Goal: Task Accomplishment & Management: Manage account settings

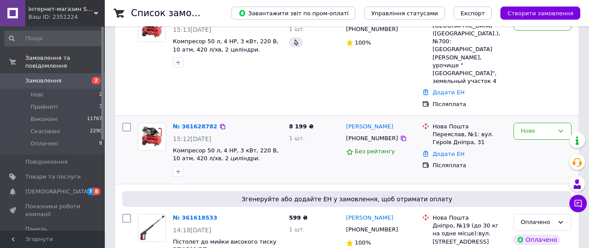
scroll to position [44, 0]
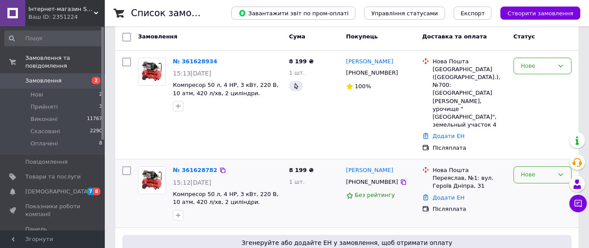
click at [533, 170] on div "Нове" at bounding box center [537, 174] width 33 height 9
click at [533, 185] on li "Прийнято" at bounding box center [542, 193] width 57 height 16
click at [183, 58] on link "№ 361628934" at bounding box center [195, 61] width 45 height 7
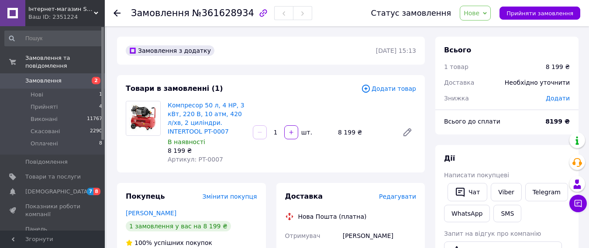
click at [479, 13] on span "Нове" at bounding box center [472, 13] width 16 height 7
click at [487, 28] on li "Прийнято" at bounding box center [480, 30] width 40 height 13
click at [118, 11] on icon at bounding box center [116, 13] width 7 height 7
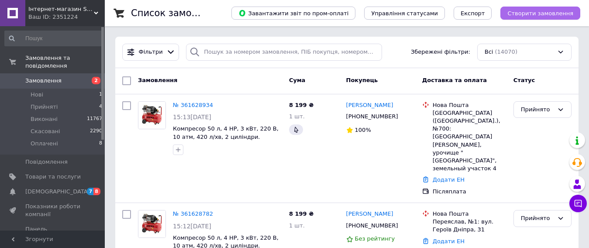
click at [535, 16] on span "Створити замовлення" at bounding box center [540, 13] width 66 height 7
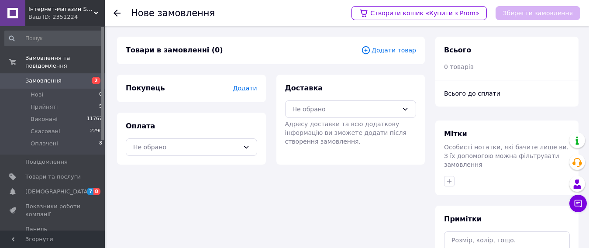
click at [386, 52] on span "Додати товар" at bounding box center [388, 50] width 55 height 10
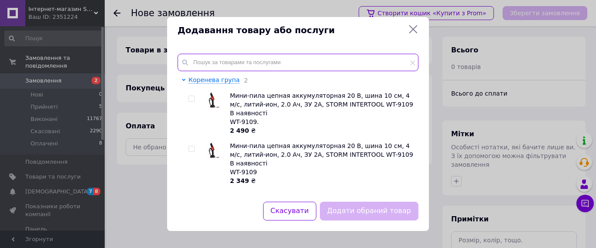
click at [219, 65] on input "text" at bounding box center [298, 62] width 241 height 17
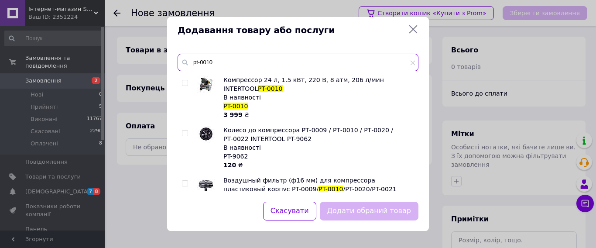
type input "pt-0010"
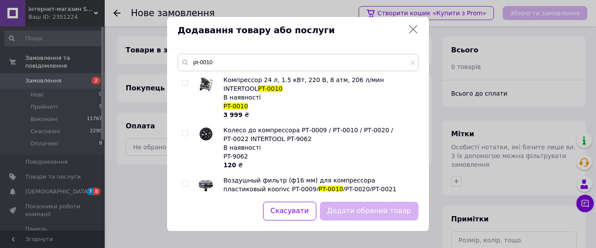
click at [185, 83] on input "checkbox" at bounding box center [185, 83] width 6 height 6
checkbox input "true"
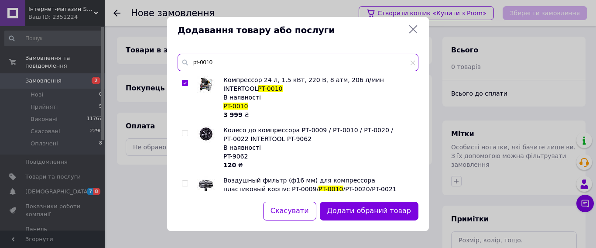
click at [217, 61] on input "pt-0010" at bounding box center [298, 62] width 241 height 17
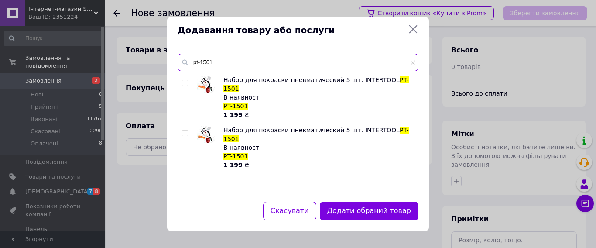
type input "pt-1501"
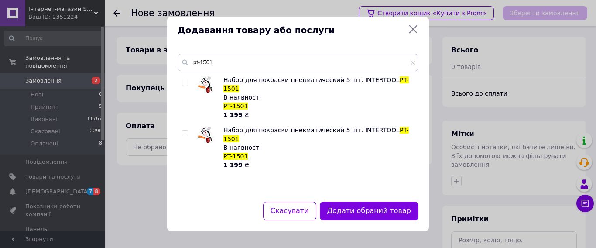
click at [184, 83] on input "checkbox" at bounding box center [185, 83] width 6 height 6
checkbox input "true"
click at [395, 211] on button "Додати обрані товари" at bounding box center [371, 211] width 96 height 19
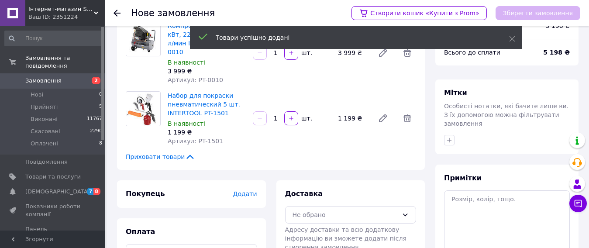
scroll to position [87, 0]
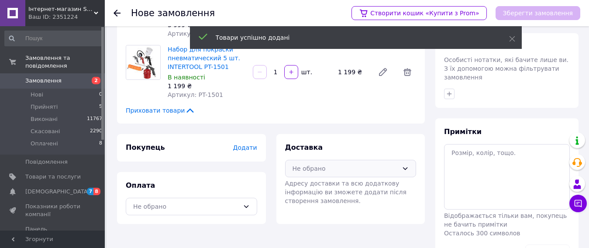
click at [345, 168] on div "Не обрано" at bounding box center [350, 168] width 131 height 17
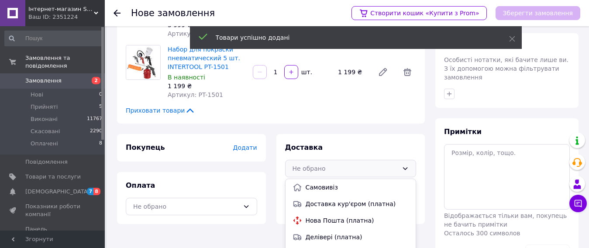
drag, startPoint x: 327, startPoint y: 211, endPoint x: 320, endPoint y: 211, distance: 7.0
click at [326, 216] on span "Нова Пошта (платна)" at bounding box center [357, 220] width 103 height 9
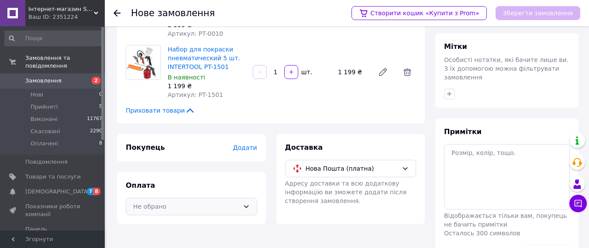
click at [219, 206] on div "Не обрано" at bounding box center [191, 206] width 131 height 17
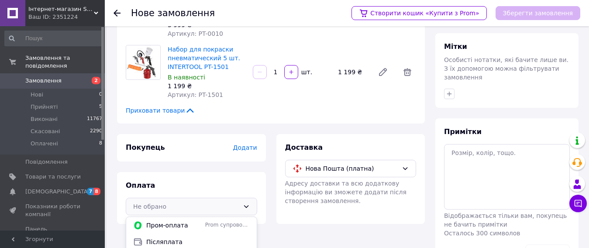
drag, startPoint x: 185, startPoint y: 233, endPoint x: 204, endPoint y: 223, distance: 20.9
click at [183, 237] on span "Післяплата" at bounding box center [197, 241] width 103 height 9
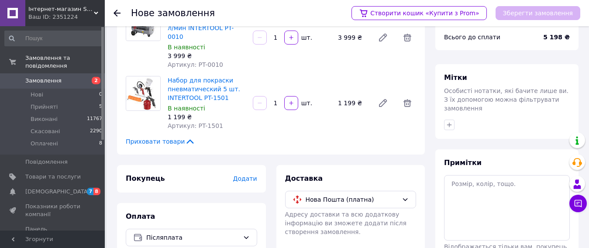
scroll to position [0, 0]
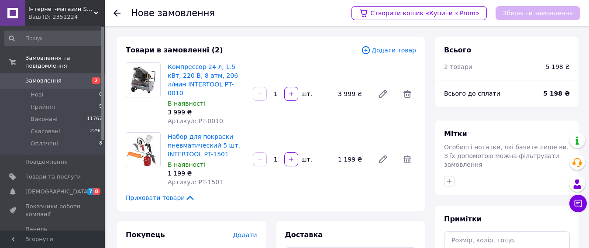
click at [251, 231] on span "Додати" at bounding box center [245, 234] width 24 height 7
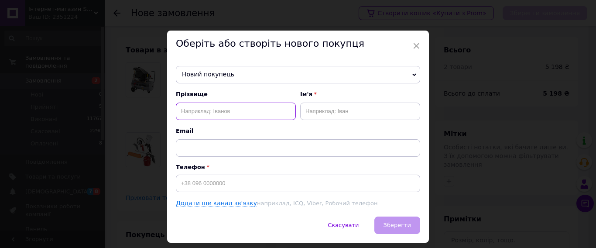
click at [219, 111] on input "text" at bounding box center [236, 111] width 120 height 17
type input "[PERSON_NAME]"
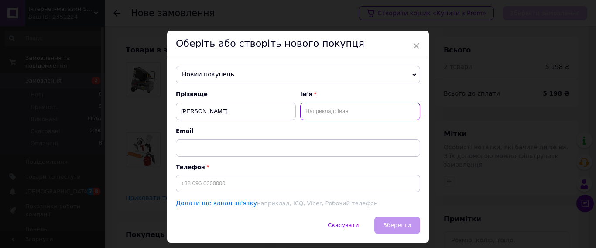
click at [378, 106] on input "text" at bounding box center [360, 111] width 120 height 17
type input "[PERSON_NAME]"
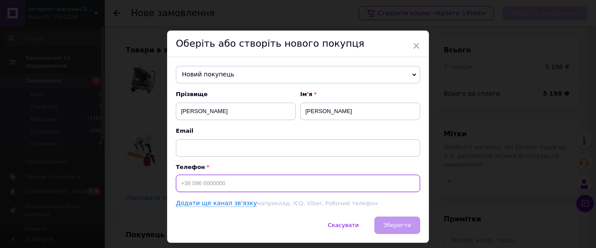
click at [209, 179] on input at bounding box center [298, 183] width 244 height 17
type input "[PHONE_NUMBER]"
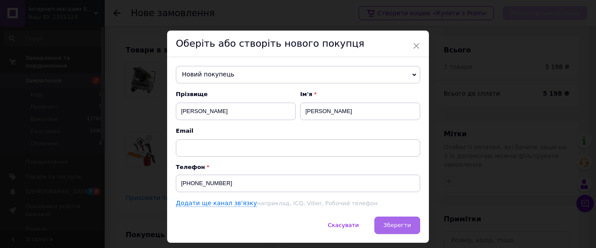
click at [402, 224] on span "Зберегти" at bounding box center [398, 225] width 28 height 7
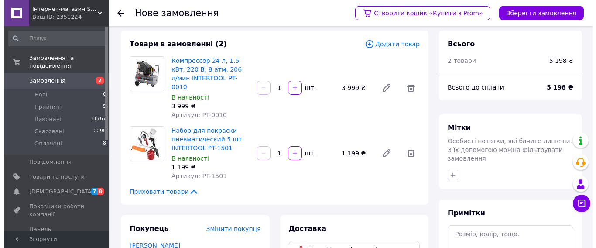
scroll to position [87, 0]
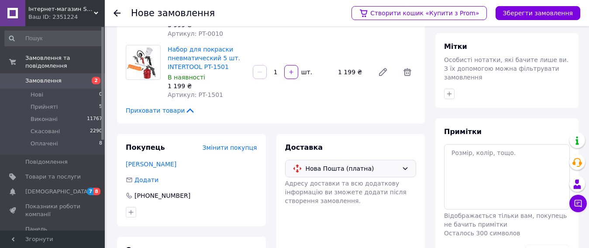
click at [362, 164] on span "Нова Пошта (платна)" at bounding box center [352, 169] width 93 height 10
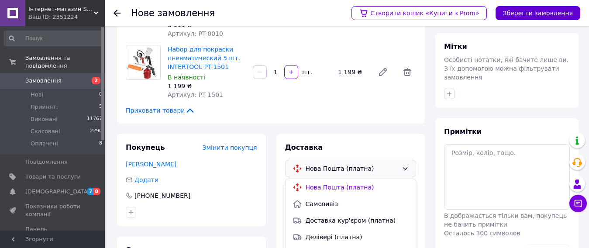
click at [540, 11] on button "Зберегти замовлення" at bounding box center [537, 13] width 85 height 14
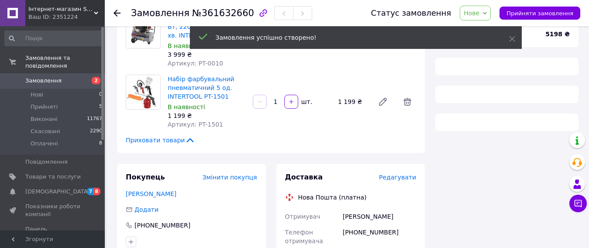
click at [479, 14] on span "Нове" at bounding box center [472, 13] width 16 height 7
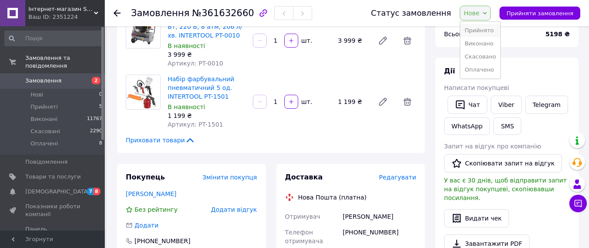
click at [484, 28] on li "Прийнято" at bounding box center [480, 30] width 40 height 13
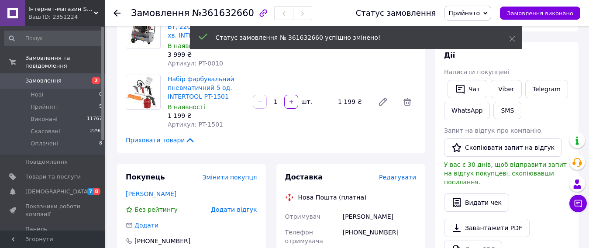
click at [401, 178] on span "Редагувати" at bounding box center [397, 177] width 37 height 7
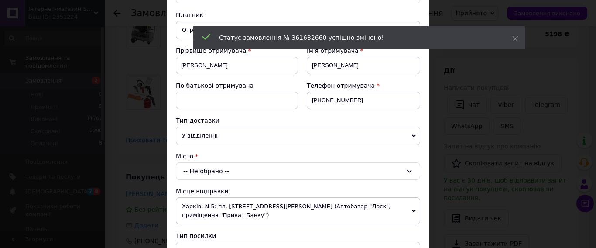
scroll to position [87, 0]
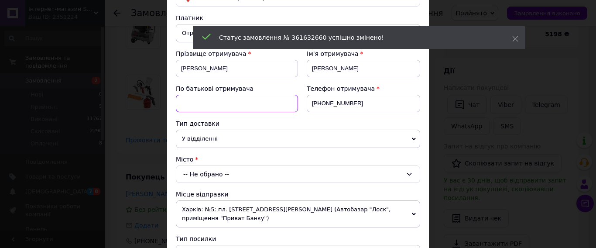
click at [214, 109] on input at bounding box center [237, 103] width 122 height 17
type input "Іванович"
click at [221, 173] on div "-- Не обрано --" at bounding box center [298, 173] width 244 height 17
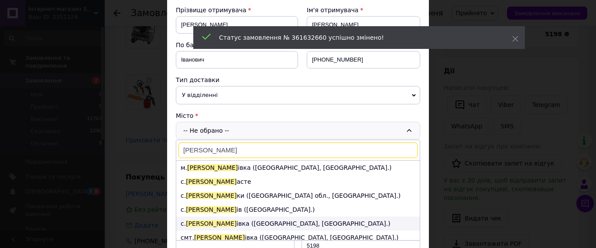
scroll to position [44, 0]
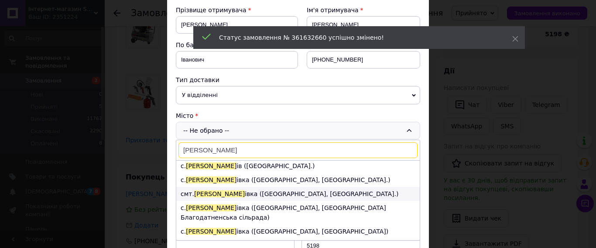
type input "[PERSON_NAME]"
click at [260, 195] on li "смт. [GEOGRAPHIC_DATA] івка ([GEOGRAPHIC_DATA], [GEOGRAPHIC_DATA].)" at bounding box center [298, 194] width 244 height 14
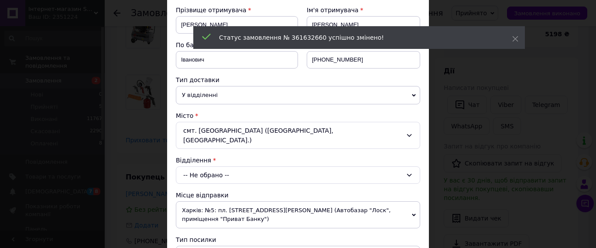
click at [225, 166] on div "-- Не обрано --" at bounding box center [298, 174] width 244 height 17
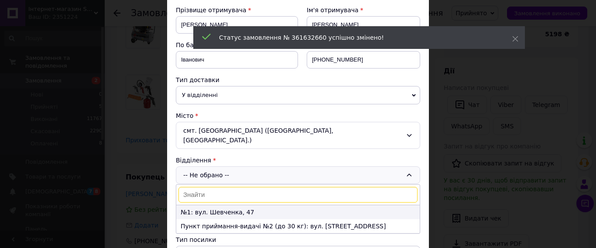
click at [224, 205] on li "№1: вул. Шевченка, 47" at bounding box center [298, 212] width 244 height 14
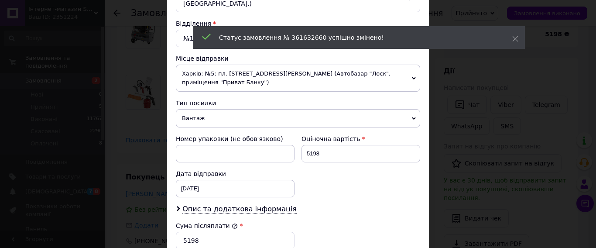
scroll to position [262, 0]
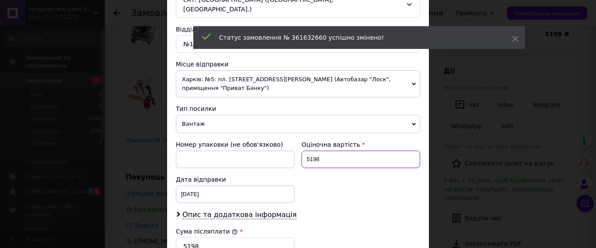
click at [324, 151] on input "5198" at bounding box center [361, 159] width 119 height 17
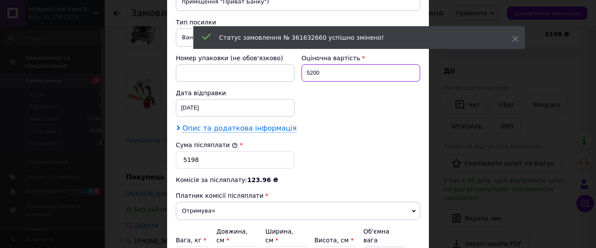
scroll to position [349, 0]
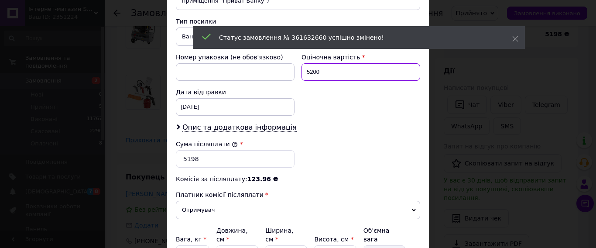
type input "5200"
click at [206, 98] on div "[DATE] < 2025 > < Сентябрь > Пн Вт Ср Чт Пт Сб Вс 1 2 3 4 5 6 7 8 9 10 11 12 13…" at bounding box center [235, 106] width 119 height 17
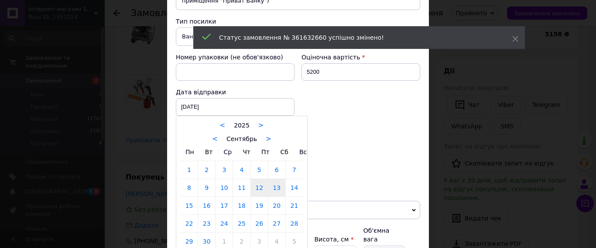
click at [274, 179] on link "13" at bounding box center [276, 187] width 17 height 17
type input "[DATE]"
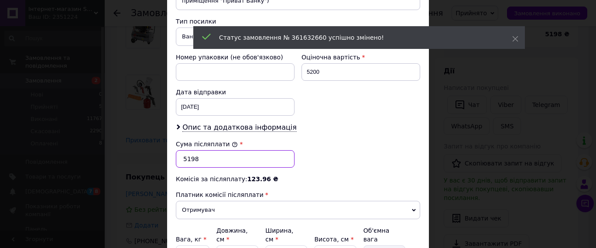
drag, startPoint x: 220, startPoint y: 135, endPoint x: 219, endPoint y: 140, distance: 4.7
click at [219, 150] on input "5198" at bounding box center [235, 158] width 119 height 17
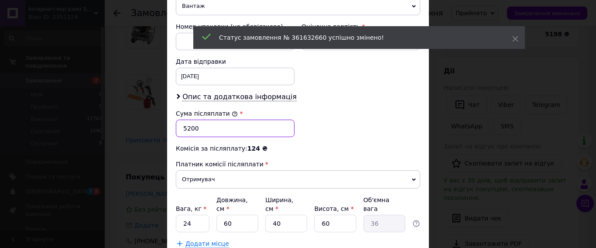
scroll to position [418, 0]
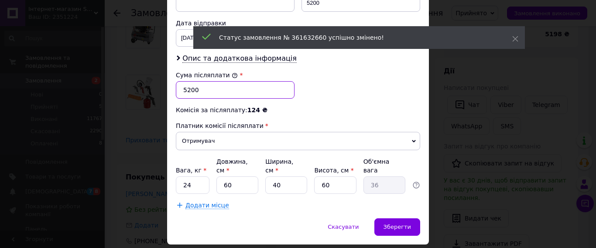
type input "5200"
click at [236, 176] on input "60" at bounding box center [238, 184] width 42 height 17
click at [298, 176] on input "40" at bounding box center [286, 184] width 42 height 17
type input "4"
type input "3.6"
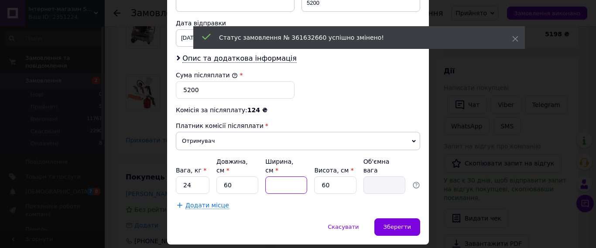
type input "2"
type input "1.8"
type input "25"
type input "22.5"
type input "25"
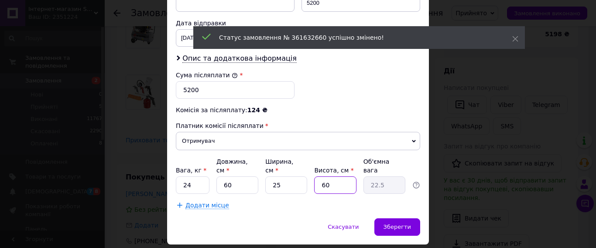
click at [330, 176] on input "60" at bounding box center [335, 184] width 42 height 17
type input "6"
type input "2.25"
type input "5"
type input "1.88"
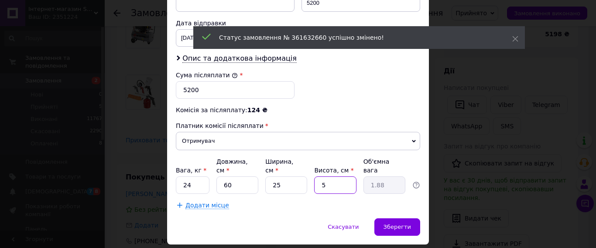
type input "50"
type input "18.75"
type input "50"
click at [196, 176] on input "24" at bounding box center [193, 184] width 34 height 17
type input "2"
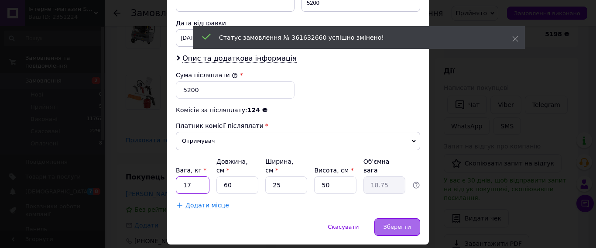
type input "17"
click at [406, 223] on span "Зберегти" at bounding box center [398, 226] width 28 height 7
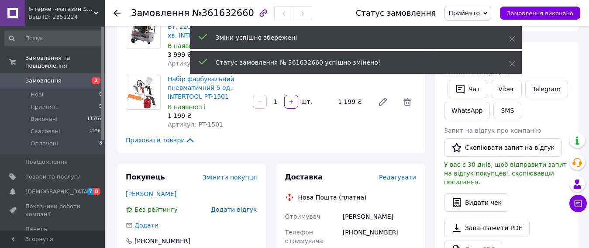
click at [403, 179] on span "Редагувати" at bounding box center [397, 177] width 37 height 7
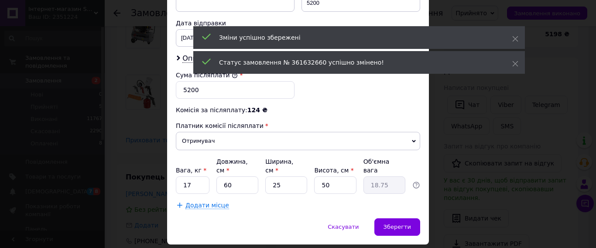
click at [197, 202] on span "Додати місце" at bounding box center [208, 205] width 44 height 7
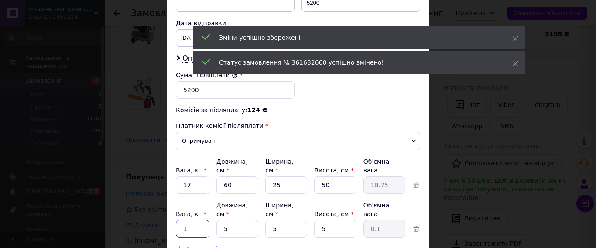
click at [188, 220] on input "1" at bounding box center [193, 228] width 34 height 17
type input "3"
click at [237, 220] on input "5" at bounding box center [238, 228] width 42 height 17
type input "50"
type input "0.31"
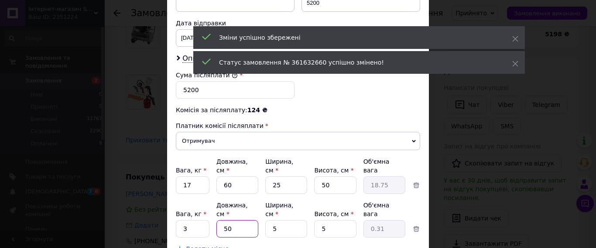
type input "50"
click at [286, 220] on input "5" at bounding box center [286, 228] width 42 height 17
type input "2"
type input "0.13"
type input "25"
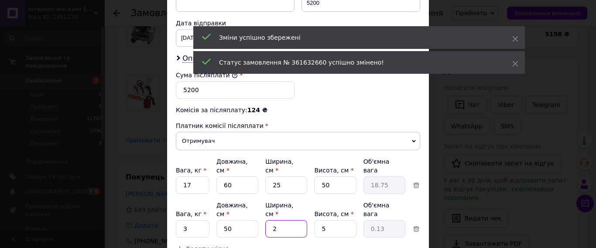
type input "1.56"
type input "25"
click at [338, 220] on input "5" at bounding box center [335, 228] width 42 height 17
type input "1"
type input "0.31"
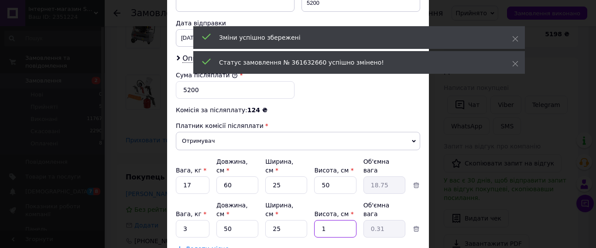
type input "10"
type input "3.13"
type input "10"
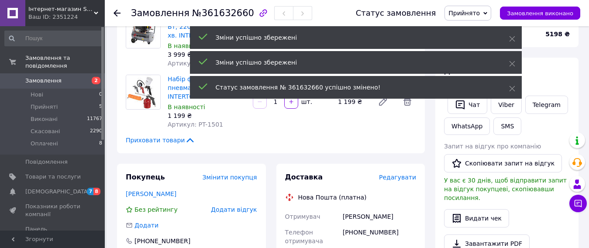
click at [394, 178] on span "Редагувати" at bounding box center [397, 177] width 37 height 7
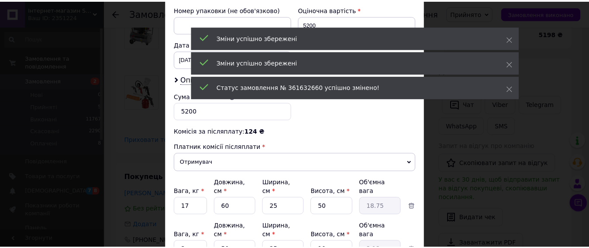
scroll to position [453, 0]
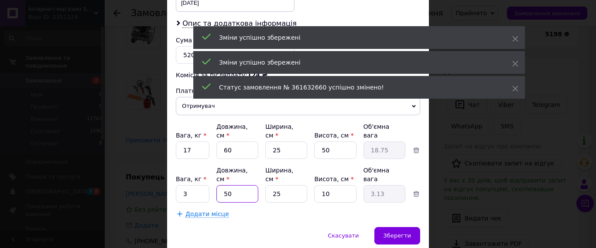
click at [237, 185] on input "50" at bounding box center [238, 193] width 42 height 17
type input "5"
type input "0.31"
type input "4"
type input "0.25"
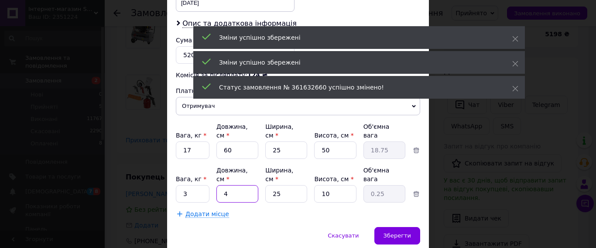
type input "45"
type input "2.81"
type input "45"
click at [401, 232] on span "Зберегти" at bounding box center [398, 235] width 28 height 7
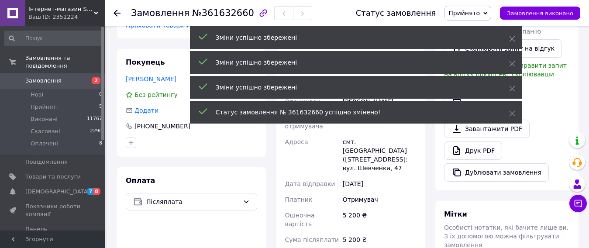
scroll to position [349, 0]
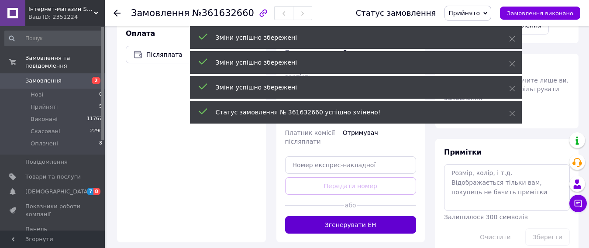
click at [383, 223] on button "Згенерувати ЕН" at bounding box center [350, 224] width 131 height 17
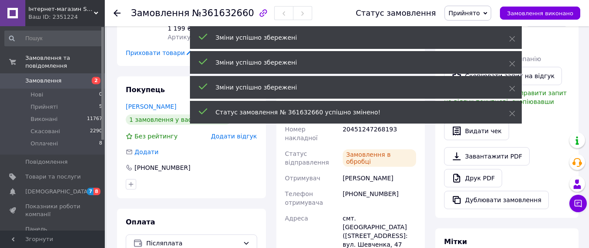
scroll to position [131, 0]
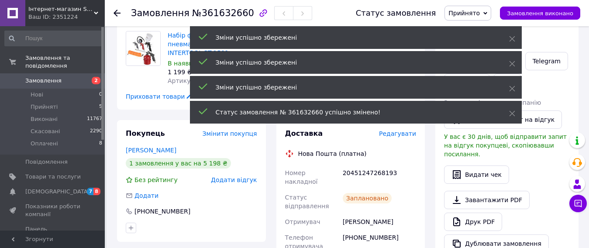
click at [116, 12] on icon at bounding box center [116, 13] width 7 height 7
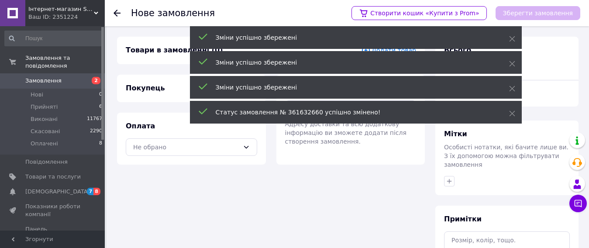
click at [116, 14] on use at bounding box center [116, 13] width 7 height 7
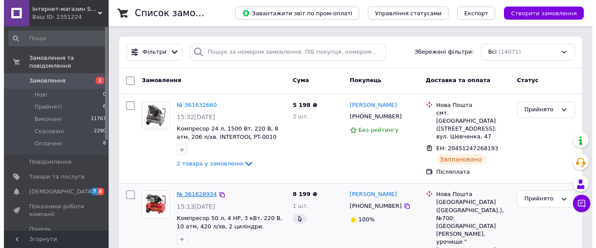
scroll to position [87, 0]
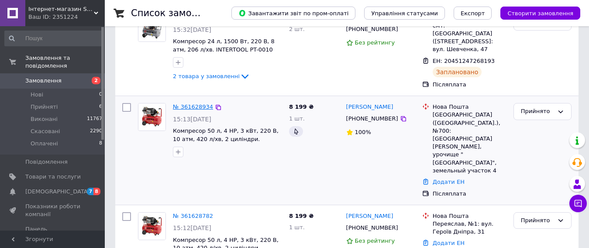
click at [192, 103] on link "№ 361628934" at bounding box center [193, 106] width 40 height 7
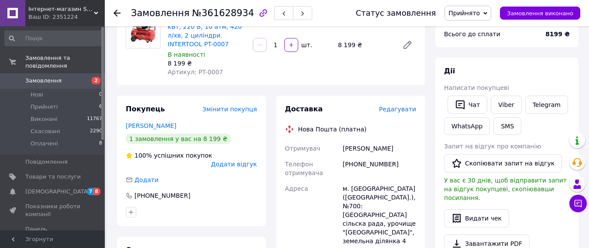
click at [395, 108] on span "Редагувати" at bounding box center [397, 109] width 37 height 7
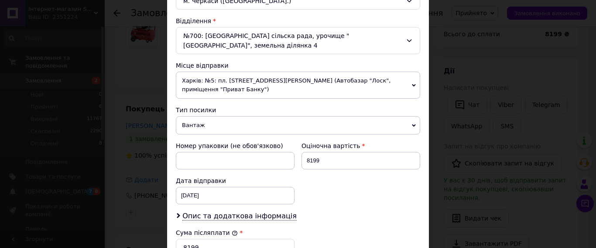
scroll to position [262, 0]
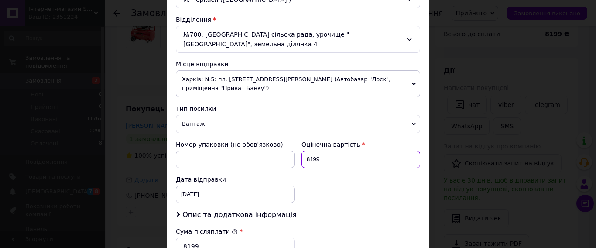
click at [334, 151] on input "8199" at bounding box center [361, 159] width 119 height 17
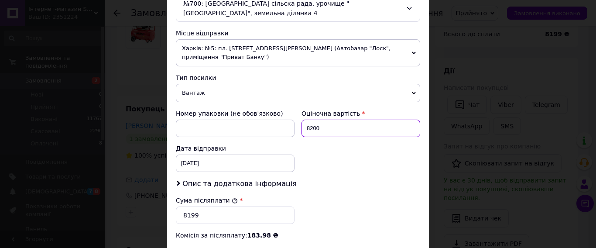
scroll to position [349, 0]
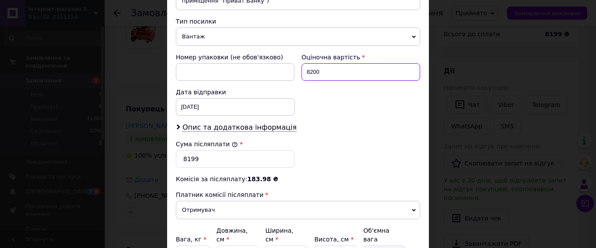
type input "8200"
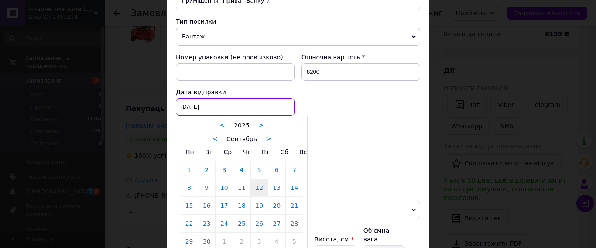
click at [214, 98] on div "[DATE] < 2025 > < Сентябрь > Пн Вт Ср Чт Пт Сб Вс 1 2 3 4 5 6 7 8 9 10 11 12 13…" at bounding box center [235, 106] width 119 height 17
click at [272, 179] on link "13" at bounding box center [276, 187] width 17 height 17
type input "[DATE]"
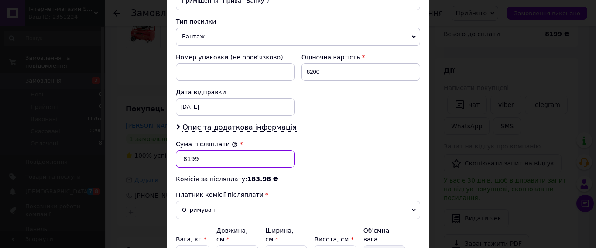
click at [202, 150] on input "8199" at bounding box center [235, 158] width 119 height 17
type input "8200"
type input "4"
type input "37"
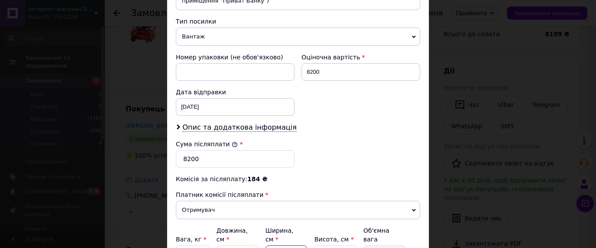
type input "3"
type input "3.3"
type input "38"
type input "41.8"
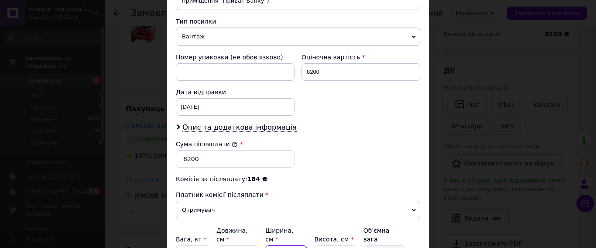
type input "38"
type input "5"
type input "3.8"
type input "52"
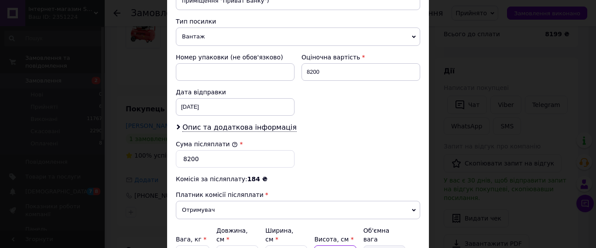
type input "39.52"
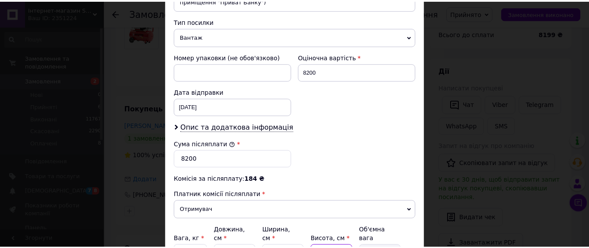
scroll to position [418, 0]
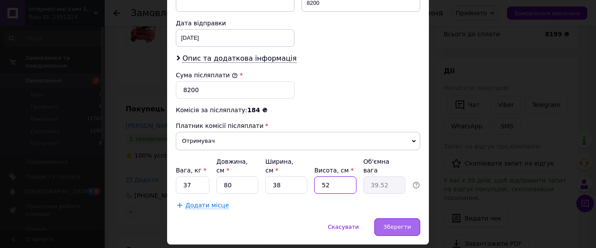
type input "52"
click at [385, 218] on div "Зберегти" at bounding box center [398, 226] width 46 height 17
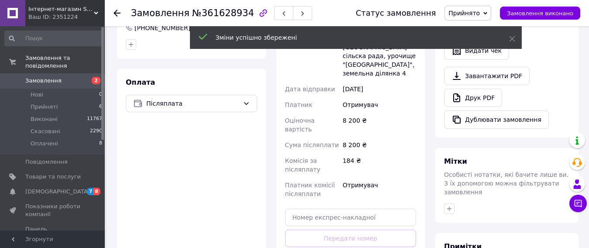
scroll to position [306, 0]
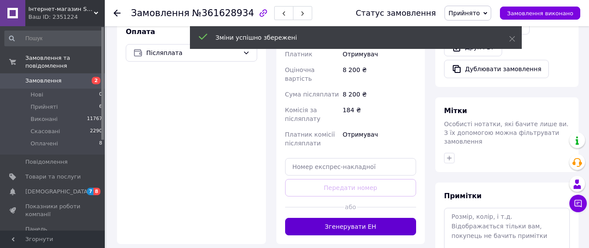
click at [394, 218] on button "Згенерувати ЕН" at bounding box center [350, 226] width 131 height 17
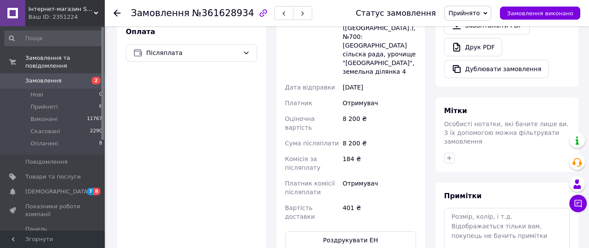
click at [117, 11] on icon at bounding box center [116, 13] width 7 height 7
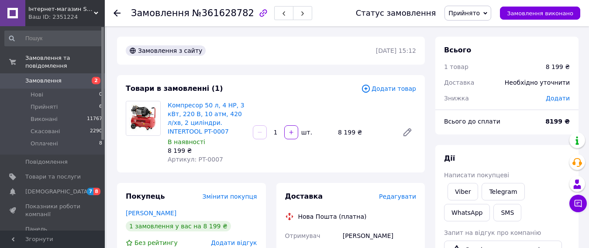
click at [399, 92] on span "Додати товар" at bounding box center [388, 89] width 55 height 10
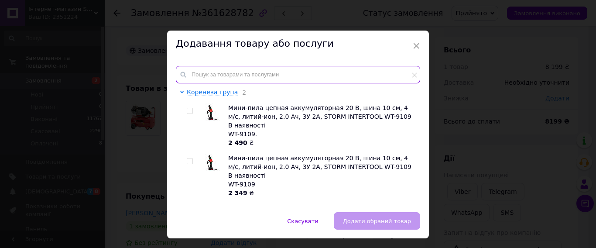
click at [218, 78] on input "text" at bounding box center [298, 74] width 244 height 17
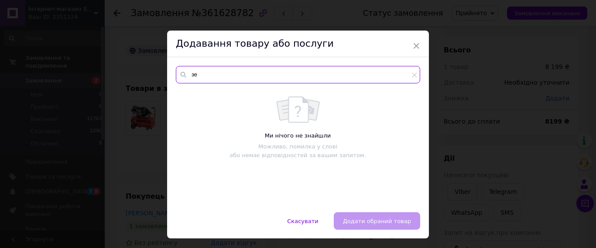
type input "з"
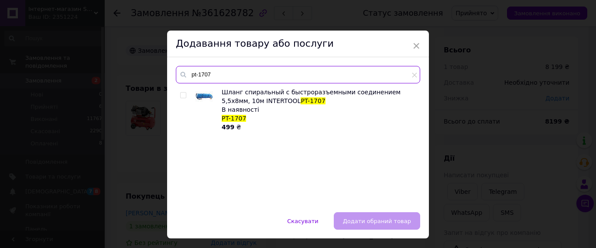
type input "pt-1707"
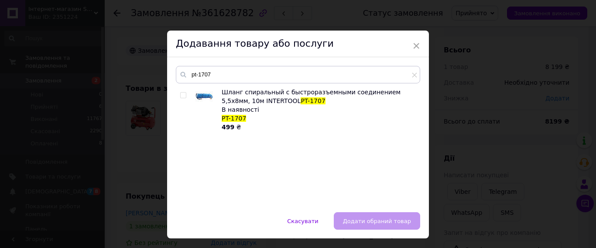
click at [183, 93] on input "checkbox" at bounding box center [183, 96] width 6 height 6
checkbox input "true"
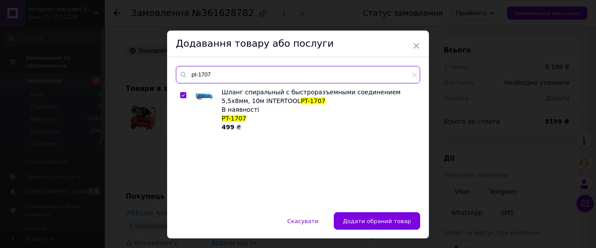
click at [217, 73] on input "pt-1707" at bounding box center [298, 74] width 244 height 17
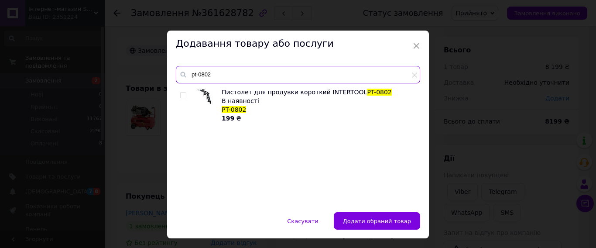
type input "pt-0802"
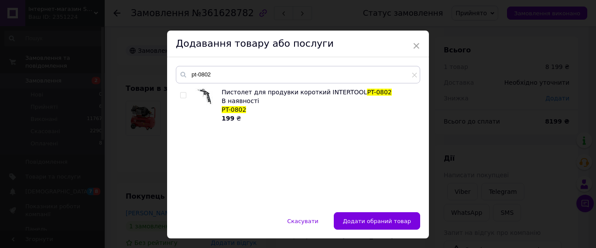
drag, startPoint x: 182, startPoint y: 94, endPoint x: 199, endPoint y: 92, distance: 16.7
click at [183, 93] on input "checkbox" at bounding box center [183, 96] width 6 height 6
checkbox input "true"
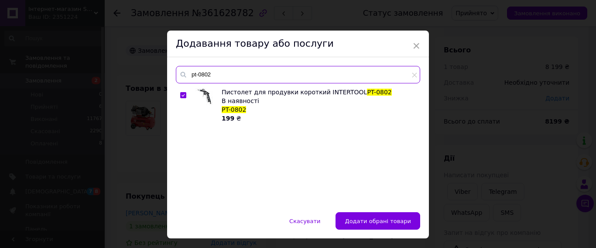
drag, startPoint x: 212, startPoint y: 76, endPoint x: 179, endPoint y: 76, distance: 33.2
click at [179, 76] on div "pt-0802" at bounding box center [298, 74] width 244 height 17
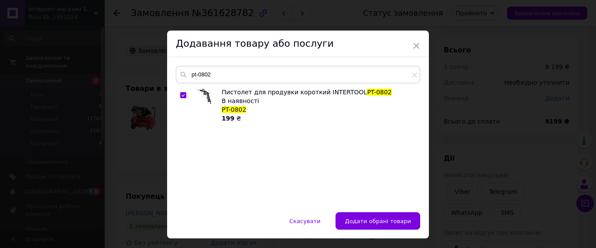
click at [177, 76] on div "pt-0802" at bounding box center [298, 74] width 244 height 17
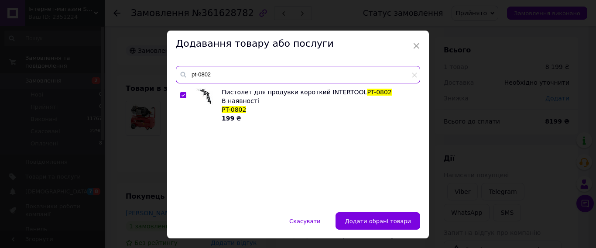
click at [227, 75] on input "pt-0802" at bounding box center [298, 74] width 244 height 17
drag, startPoint x: 217, startPoint y: 74, endPoint x: 179, endPoint y: 74, distance: 38.0
click at [179, 74] on div "pt-0802" at bounding box center [298, 74] width 244 height 17
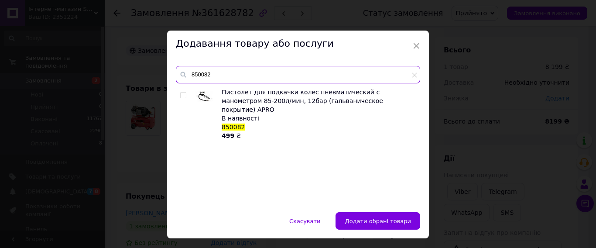
type input "850082"
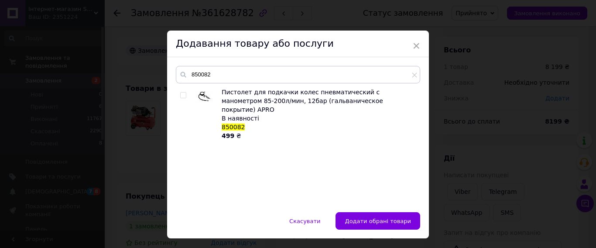
click at [181, 95] on input "checkbox" at bounding box center [183, 96] width 6 height 6
checkbox input "true"
drag, startPoint x: 372, startPoint y: 219, endPoint x: 387, endPoint y: 224, distance: 15.7
click at [373, 219] on span "Додати обрані товари" at bounding box center [378, 221] width 66 height 7
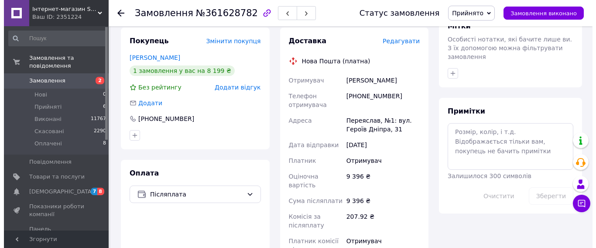
scroll to position [393, 0]
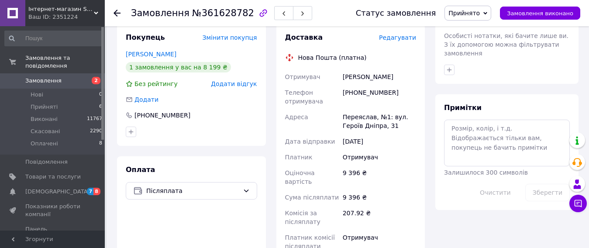
click at [399, 34] on span "Редагувати" at bounding box center [397, 37] width 37 height 7
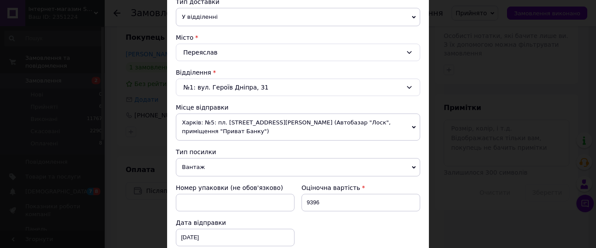
scroll to position [218, 0]
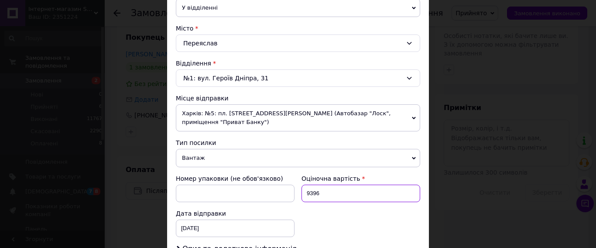
click at [332, 188] on input "9396" at bounding box center [361, 193] width 119 height 17
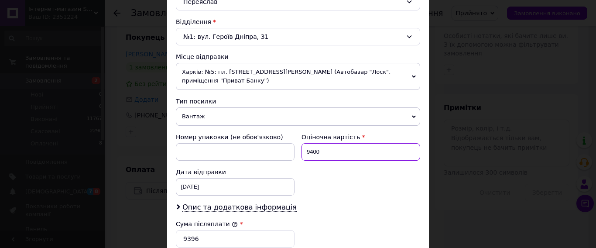
scroll to position [349, 0]
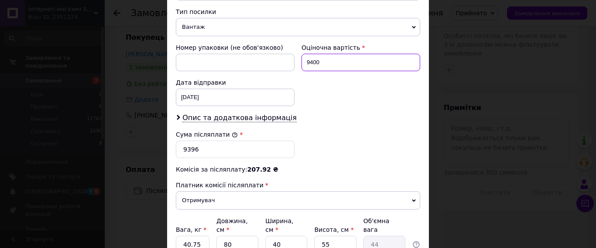
type input "9400"
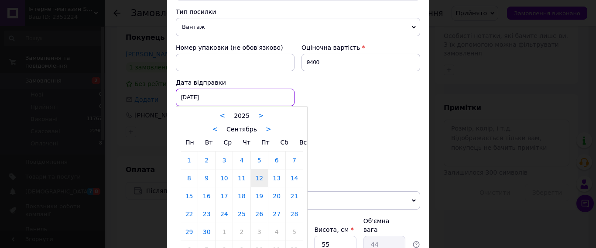
click at [221, 90] on div "[DATE] < 2025 > < Сентябрь > Пн Вт Ср Чт Пт Сб Вс 1 2 3 4 5 6 7 8 9 10 11 12 13…" at bounding box center [235, 97] width 119 height 17
click at [277, 170] on link "13" at bounding box center [276, 177] width 17 height 17
type input "[DATE]"
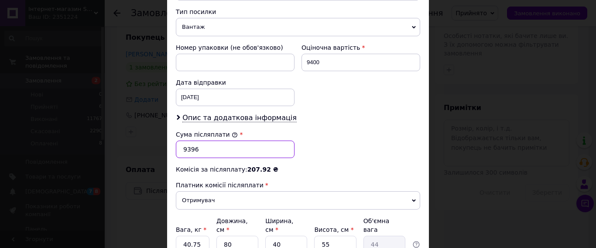
drag, startPoint x: 215, startPoint y: 144, endPoint x: 208, endPoint y: 138, distance: 9.0
click at [210, 141] on input "9396" at bounding box center [235, 149] width 119 height 17
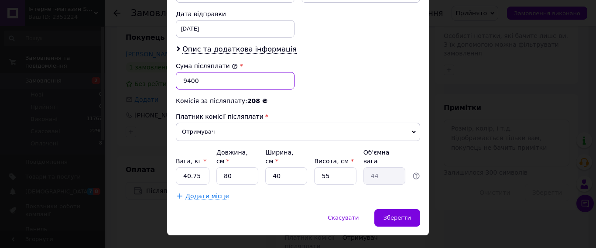
scroll to position [418, 0]
type input "9400"
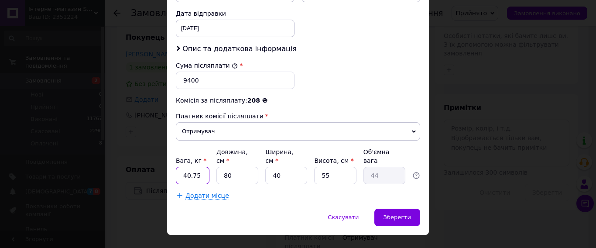
drag, startPoint x: 198, startPoint y: 160, endPoint x: 155, endPoint y: 158, distance: 42.4
click at [156, 158] on div "× Редагування доставки Спосіб доставки Нова Пошта (платна) Платник Отримувач Ві…" at bounding box center [298, 124] width 596 height 248
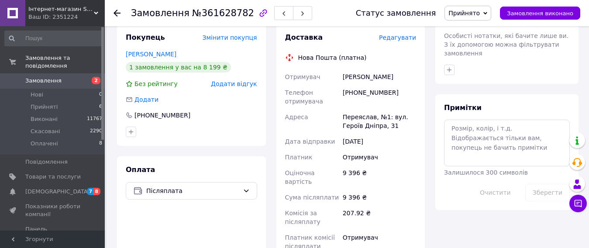
click at [397, 34] on span "Редагувати" at bounding box center [397, 37] width 37 height 7
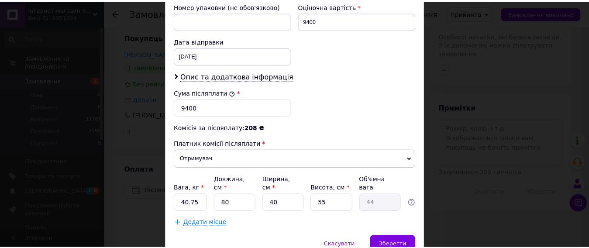
scroll to position [393, 0]
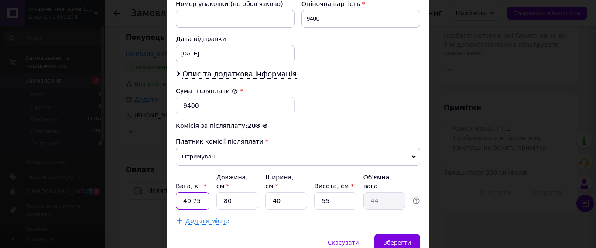
drag, startPoint x: 191, startPoint y: 181, endPoint x: 203, endPoint y: 183, distance: 12.4
click at [192, 192] on input "40.75" at bounding box center [193, 200] width 34 height 17
click at [199, 192] on input "40.75" at bounding box center [193, 200] width 34 height 17
type input "4"
type input "37"
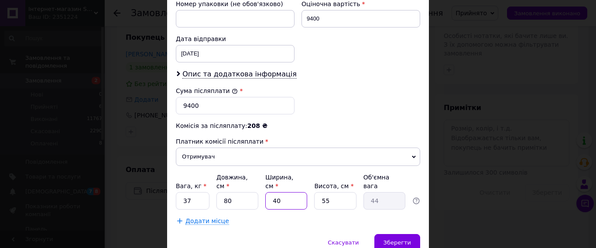
click at [284, 192] on input "40" at bounding box center [286, 200] width 42 height 17
type input "4"
type input "4.4"
type input "3"
type input "3.3"
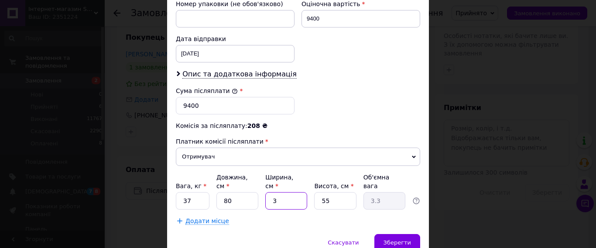
type input "38"
type input "41.8"
type input "38"
click at [332, 192] on input "55" at bounding box center [335, 200] width 42 height 17
type input "5"
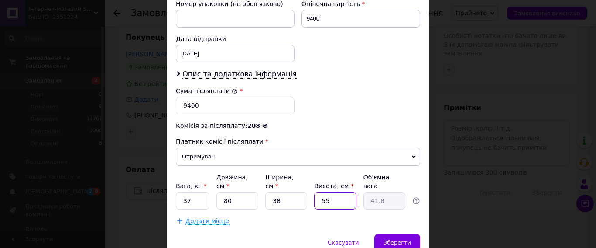
type input "3.8"
type input "52"
type input "39.52"
type input "52"
click at [392, 234] on div "Зберегти" at bounding box center [398, 242] width 46 height 17
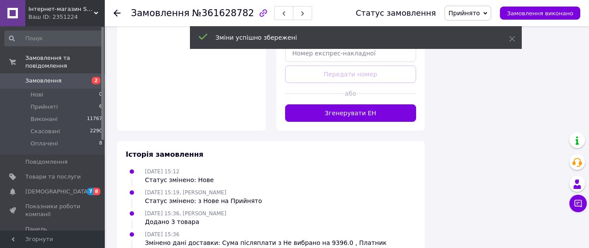
scroll to position [611, 0]
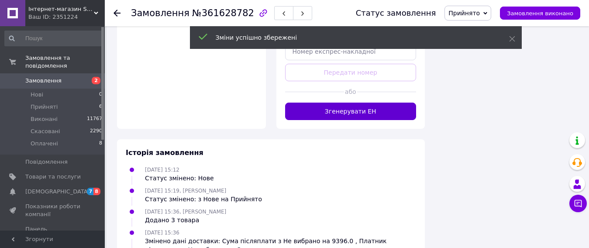
click at [362, 103] on button "Згенерувати ЕН" at bounding box center [350, 111] width 131 height 17
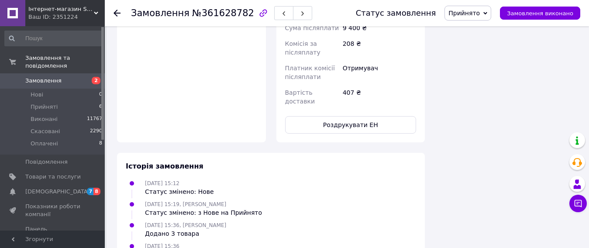
click at [114, 15] on icon at bounding box center [116, 13] width 7 height 7
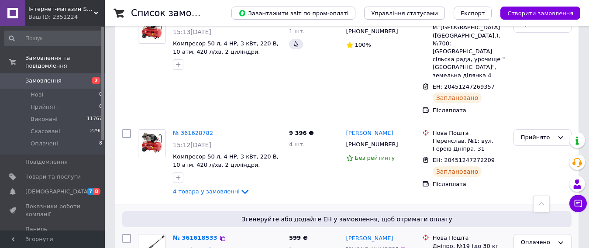
scroll to position [218, 0]
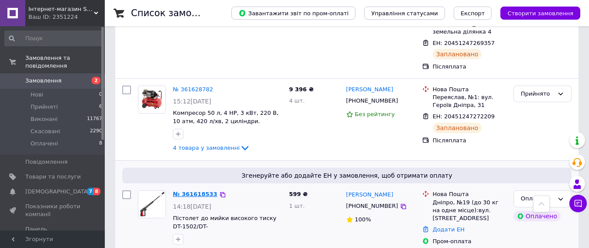
click at [199, 191] on link "№ 361618533" at bounding box center [195, 194] width 45 height 7
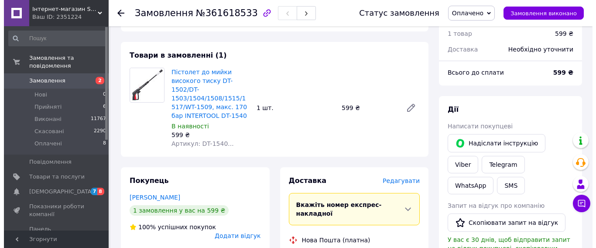
scroll to position [349, 0]
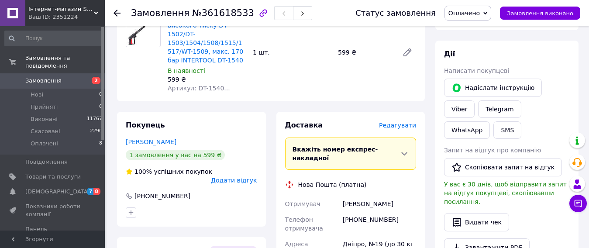
click at [399, 122] on span "Редагувати" at bounding box center [397, 125] width 37 height 7
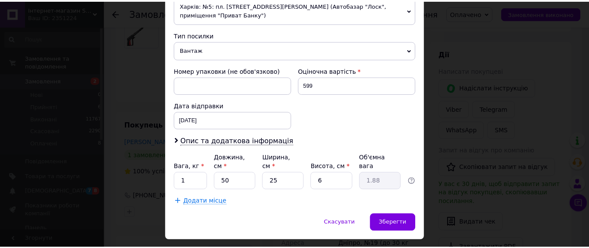
scroll to position [332, 0]
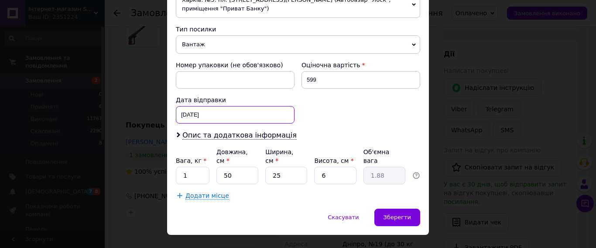
click at [230, 110] on div "[DATE] < 2025 > < Сентябрь > Пн Вт Ср Чт Пт Сб Вс 1 2 3 4 5 6 7 8 9 10 11 12 13…" at bounding box center [235, 114] width 119 height 17
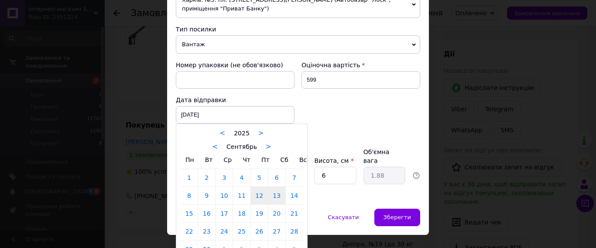
click at [273, 187] on link "13" at bounding box center [276, 195] width 17 height 17
type input "[DATE]"
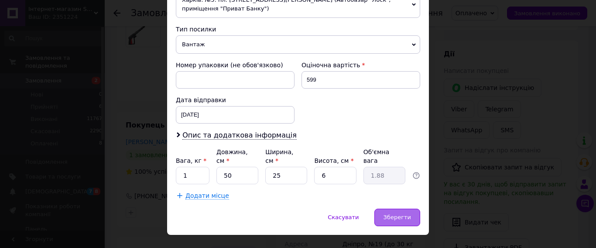
click at [395, 214] on span "Зберегти" at bounding box center [398, 217] width 28 height 7
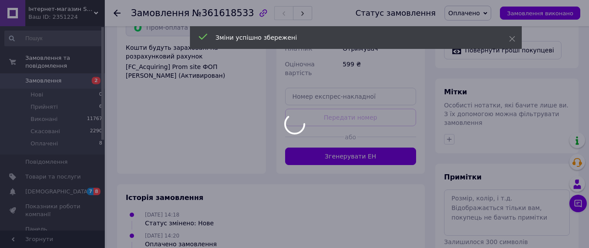
scroll to position [608, 0]
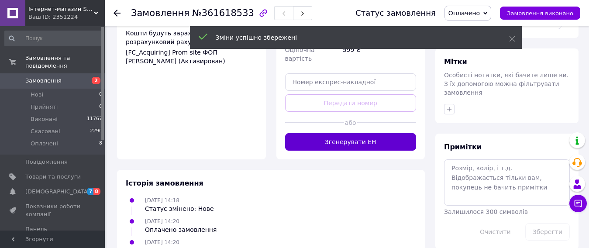
click at [369, 133] on button "Згенерувати ЕН" at bounding box center [350, 141] width 131 height 17
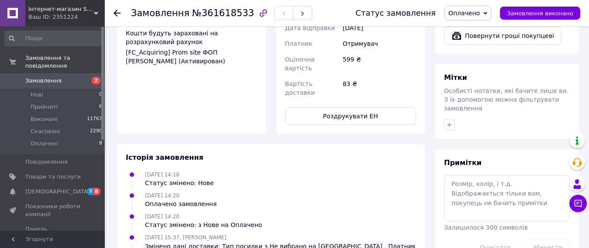
click at [116, 14] on use at bounding box center [116, 13] width 7 height 7
